Goal: Transaction & Acquisition: Obtain resource

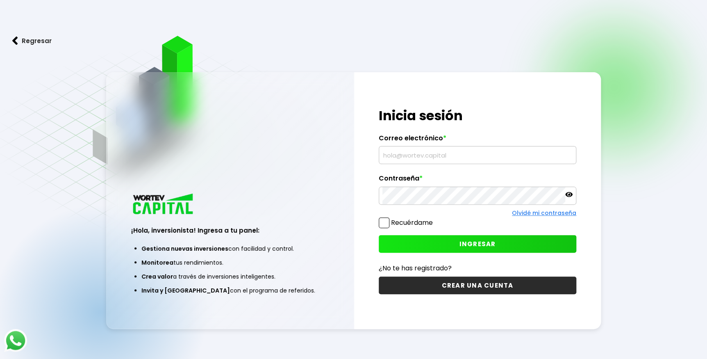
click at [407, 154] on input "text" at bounding box center [478, 154] width 190 height 17
type input "[EMAIL_ADDRESS][DOMAIN_NAME]"
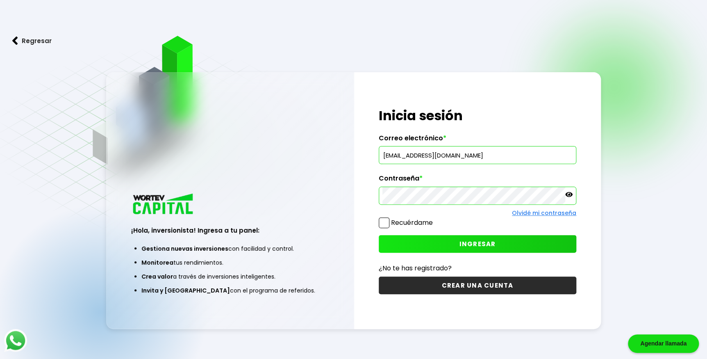
click at [427, 243] on button "INGRESAR" at bounding box center [478, 244] width 198 height 18
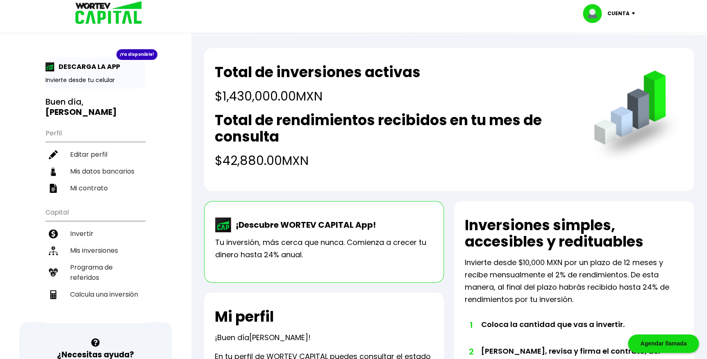
click at [372, 171] on div "Total de inversiones activas $1,430,000.00 MXN Total de rendimientos recibidos …" at bounding box center [449, 119] width 490 height 143
click at [90, 242] on li "Mis inversiones" at bounding box center [96, 250] width 100 height 17
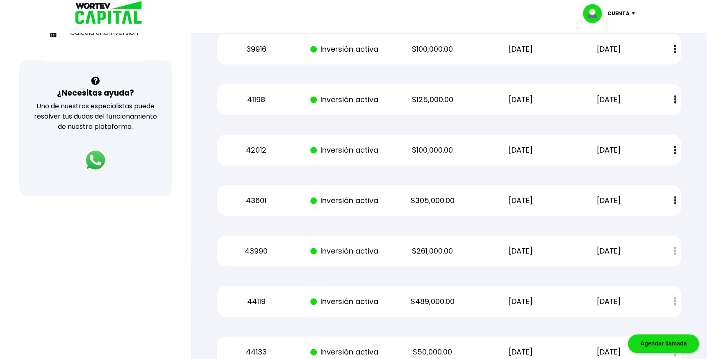
scroll to position [246, 0]
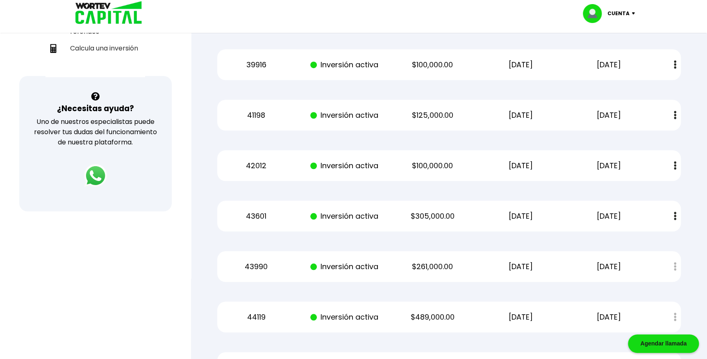
click at [675, 217] on img at bounding box center [675, 216] width 2 height 9
click at [622, 239] on link "Estado de cuenta" at bounding box center [621, 238] width 57 height 10
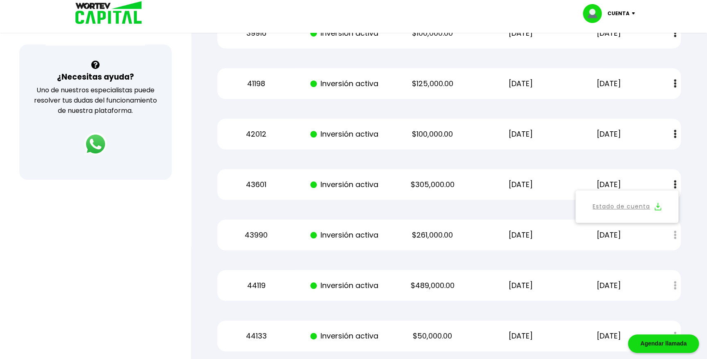
scroll to position [320, 0]
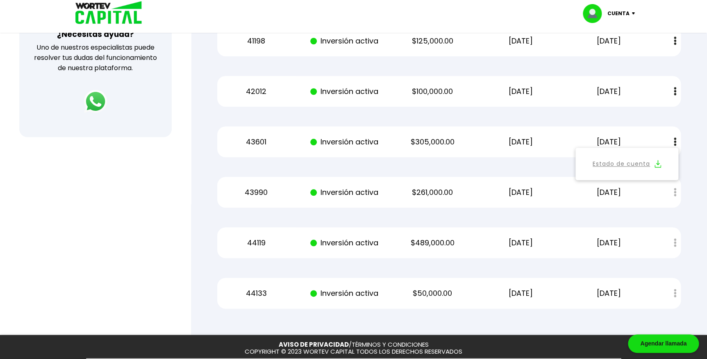
click at [623, 196] on p "[DATE]" at bounding box center [609, 192] width 74 height 12
click at [687, 226] on div "Mis inversiones Como inversionista activo de WORTEV CAPITAL, apoyas el crecimie…" at bounding box center [449, 39] width 490 height 566
click at [693, 212] on div "Mis inversiones Como inversionista activo de WORTEV CAPITAL, apoyas el crecimie…" at bounding box center [449, 39] width 490 height 566
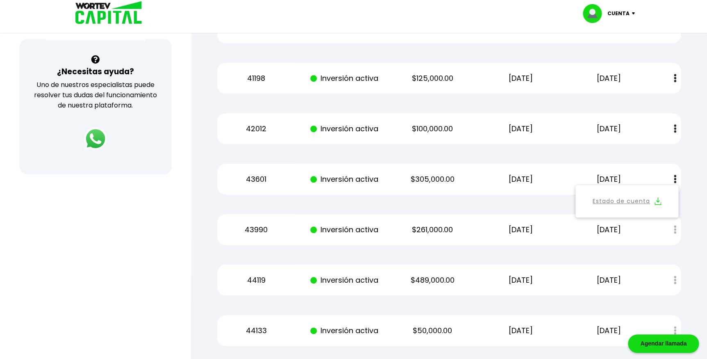
scroll to position [246, 0]
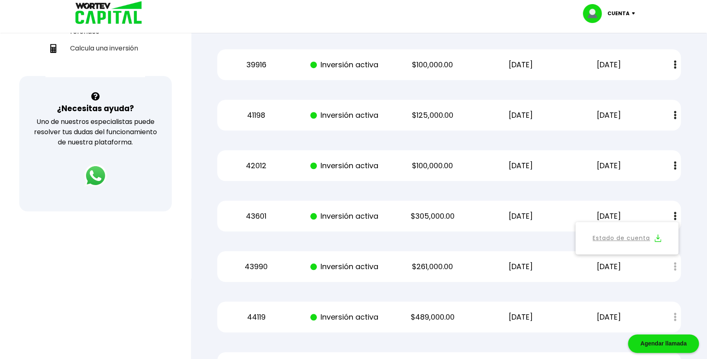
click at [566, 51] on div "39916 Inversión activa $100,000.00 [DATE] [DATE] Estado de cuenta" at bounding box center [449, 64] width 464 height 31
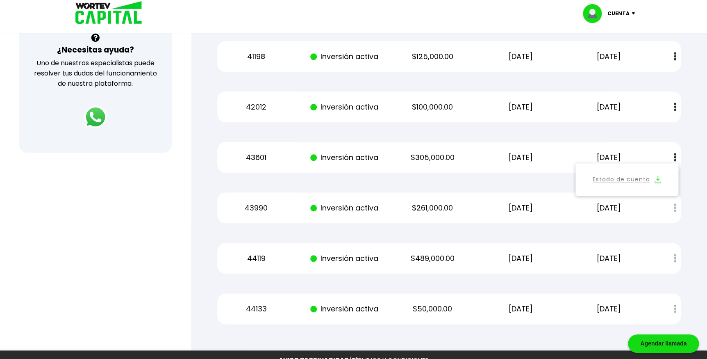
scroll to position [358, 0]
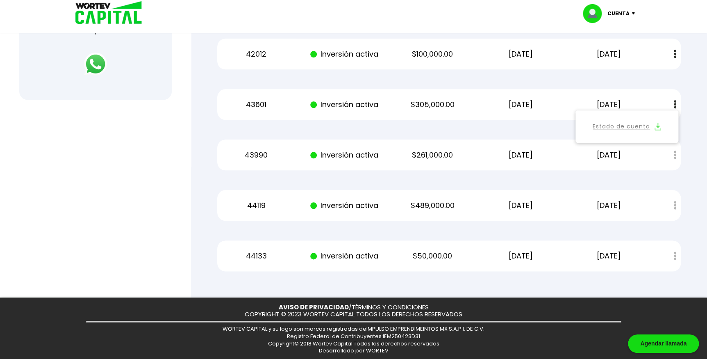
click at [672, 156] on div "Estado de cuenta" at bounding box center [669, 155] width 23 height 18
click at [675, 156] on div "Estado de cuenta" at bounding box center [669, 155] width 23 height 18
drag, startPoint x: 675, startPoint y: 156, endPoint x: 675, endPoint y: 205, distance: 48.4
click at [675, 205] on div "Estado de cuenta" at bounding box center [669, 205] width 23 height 18
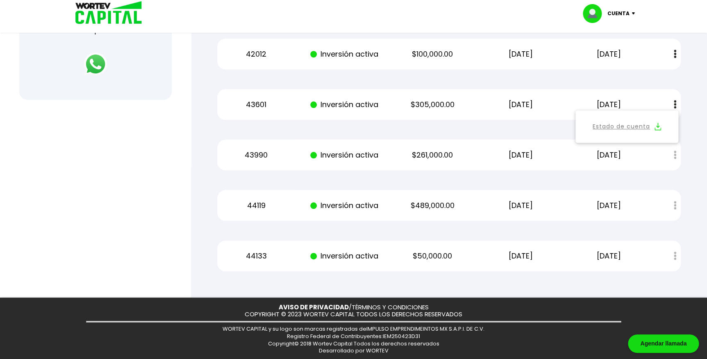
click at [675, 205] on div "Estado de cuenta" at bounding box center [669, 205] width 23 height 18
drag, startPoint x: 675, startPoint y: 205, endPoint x: 693, endPoint y: 216, distance: 20.8
click at [693, 215] on div "Mis inversiones Como inversionista activo de WORTEV CAPITAL, apoyas el crecimie…" at bounding box center [449, 2] width 490 height 566
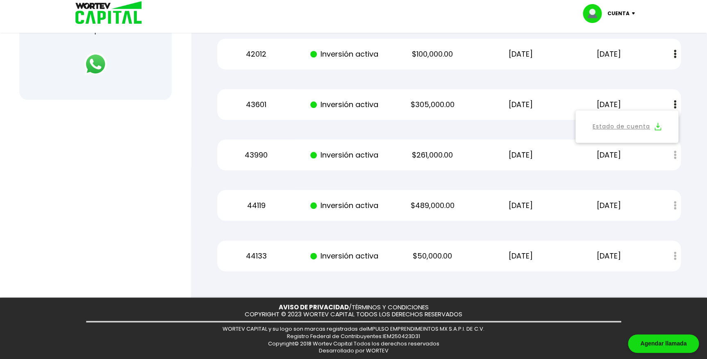
click at [675, 255] on div "Estado de cuenta" at bounding box center [669, 256] width 23 height 18
click at [673, 256] on div "Estado de cuenta" at bounding box center [669, 256] width 23 height 18
click at [675, 255] on div "Estado de cuenta" at bounding box center [669, 256] width 23 height 18
click at [676, 255] on div "Estado de cuenta" at bounding box center [669, 256] width 23 height 18
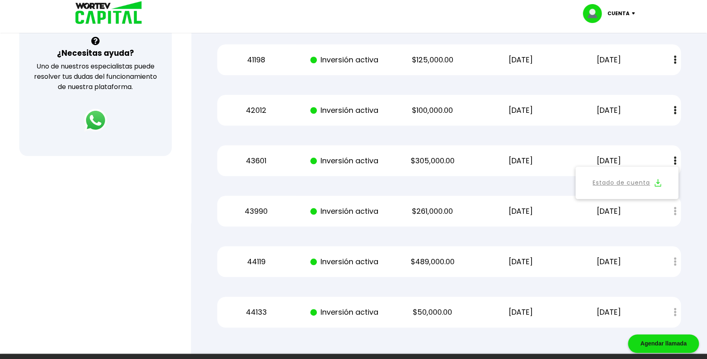
scroll to position [209, 0]
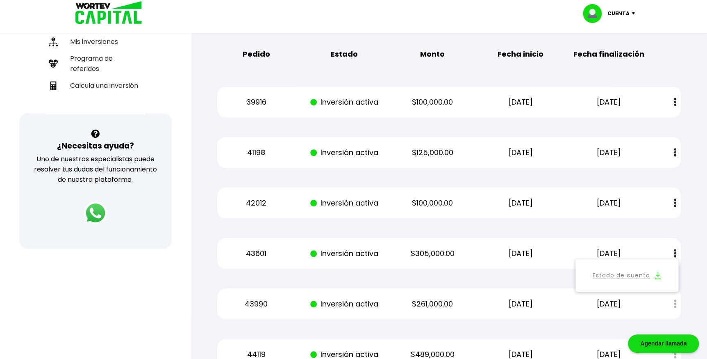
click at [670, 275] on button "Estado de cuenta" at bounding box center [627, 275] width 93 height 23
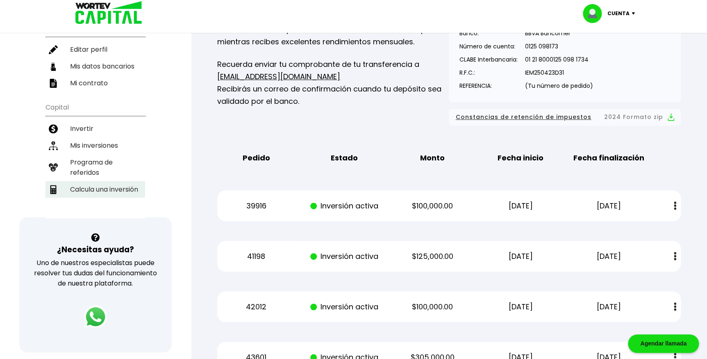
scroll to position [0, 0]
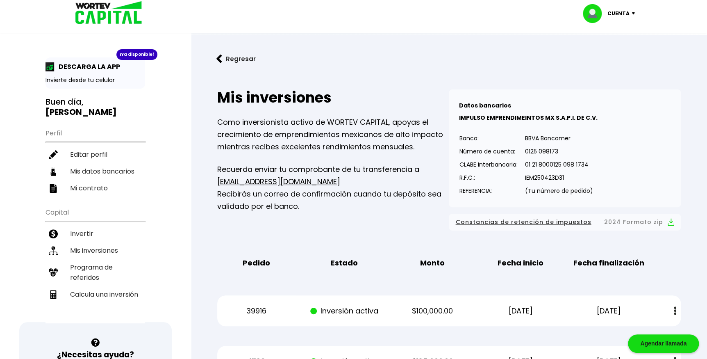
click at [331, 219] on div "Mis inversiones Como inversionista activo de WORTEV CAPITAL, apoyas el crecimie…" at bounding box center [333, 159] width 232 height 141
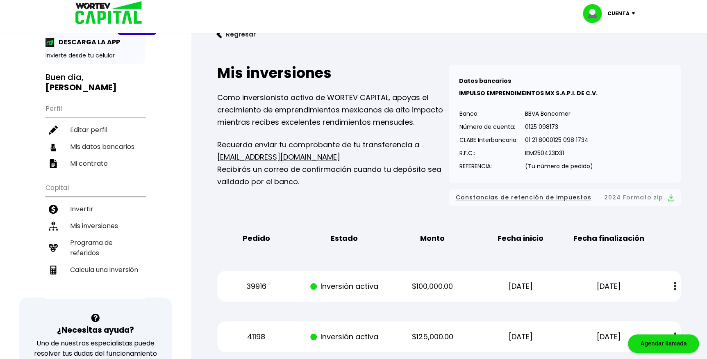
scroll to position [22, 0]
